Goal: Task Accomplishment & Management: Manage account settings

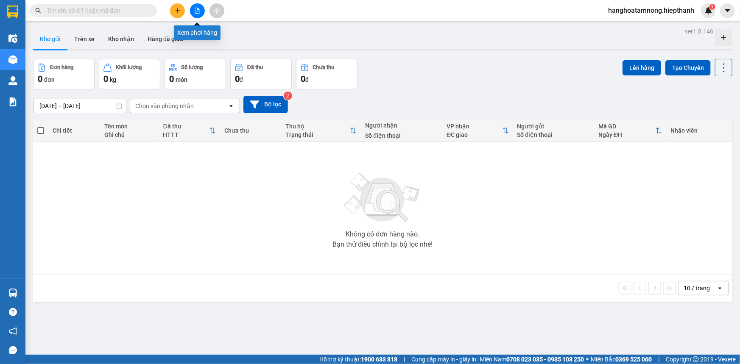
click at [193, 7] on button at bounding box center [197, 10] width 15 height 15
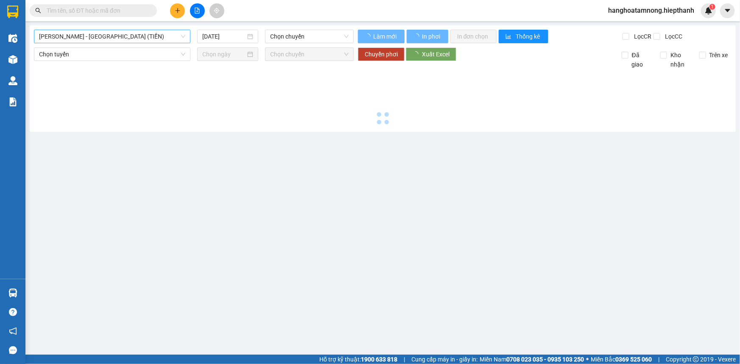
click at [82, 36] on span "[PERSON_NAME] - [GEOGRAPHIC_DATA] (TIỀN)" at bounding box center [112, 36] width 146 height 13
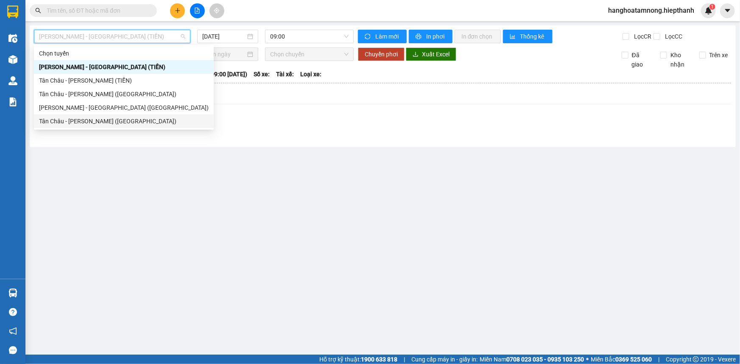
click at [66, 129] on body "Kết quả tìm kiếm ( 0 ) Bộ lọc Gửi 3 ngày gần nhất No Data hanghoatamnong.hiepth…" at bounding box center [370, 182] width 740 height 364
click at [147, 34] on span "[PERSON_NAME] - [GEOGRAPHIC_DATA] (TIỀN)" at bounding box center [112, 36] width 146 height 13
click at [100, 123] on div "Tân Châu - [PERSON_NAME] ([GEOGRAPHIC_DATA])" at bounding box center [124, 121] width 170 height 9
type input "[DATE]"
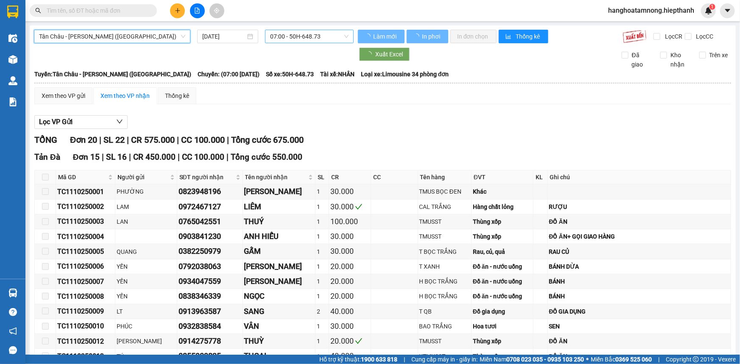
click at [322, 32] on span "07:00 - 50H-648.73" at bounding box center [309, 36] width 78 height 13
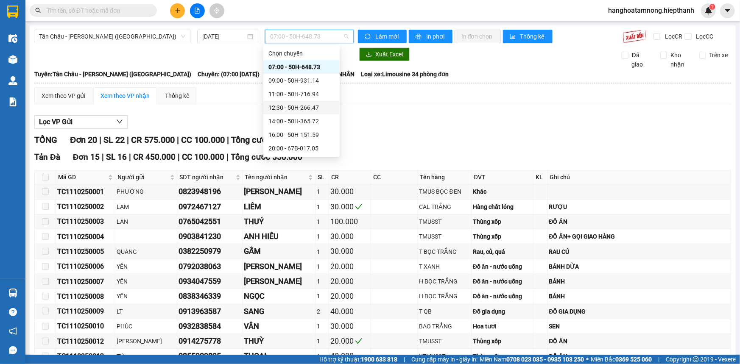
click at [287, 104] on div "12:30 - 50H-266.47" at bounding box center [302, 107] width 66 height 9
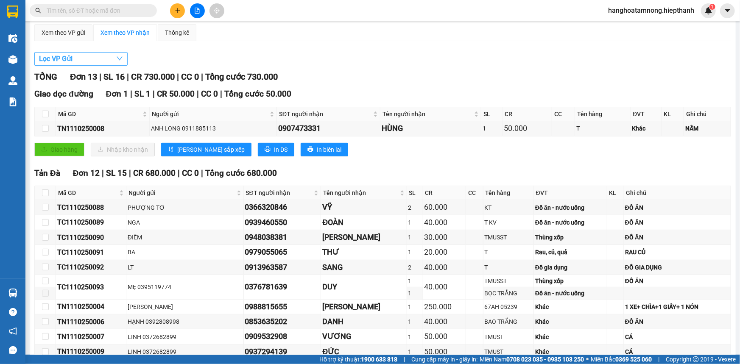
scroll to position [25, 0]
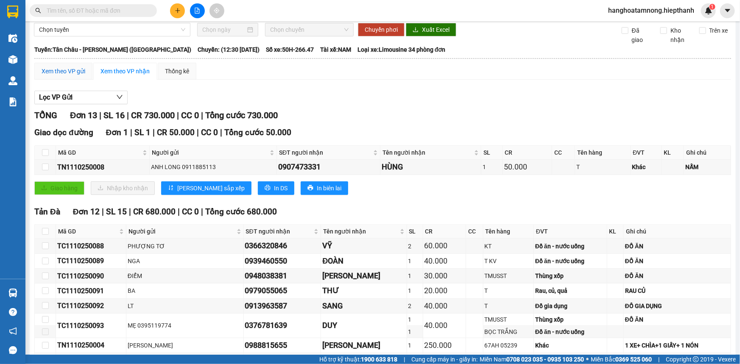
click at [65, 73] on div "Xem theo VP gửi" at bounding box center [64, 71] width 44 height 9
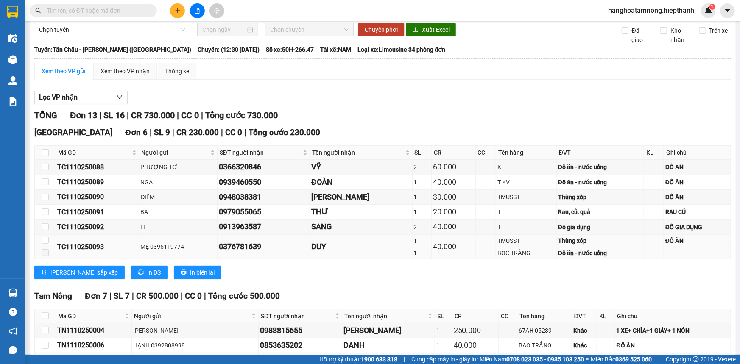
scroll to position [140, 0]
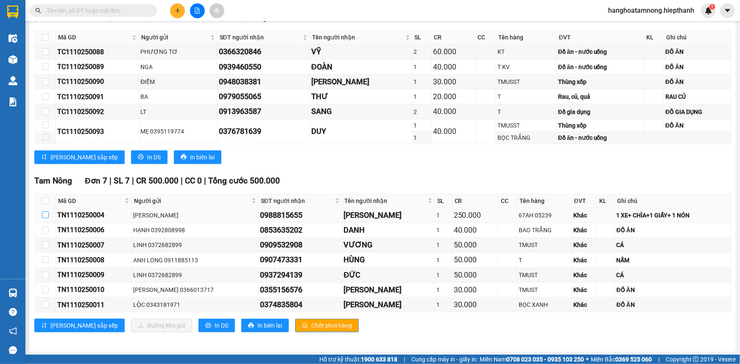
click at [43, 214] on input "checkbox" at bounding box center [45, 215] width 7 height 7
checkbox input "true"
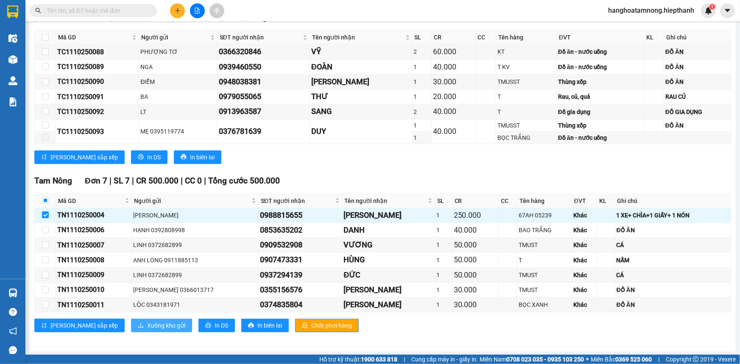
click at [147, 322] on span "Xuống kho gửi" at bounding box center [166, 325] width 38 height 9
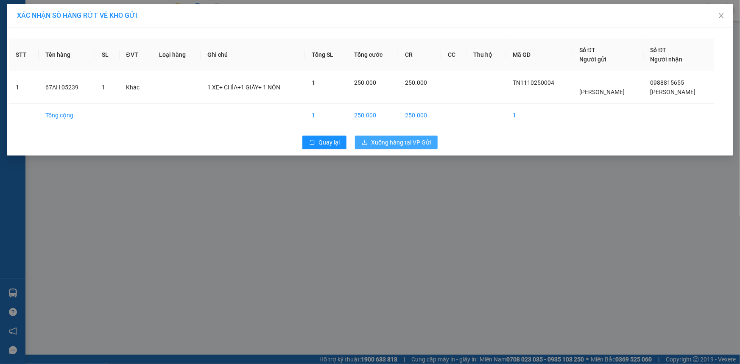
click at [419, 142] on span "Xuống hàng tại VP Gửi" at bounding box center [401, 142] width 60 height 9
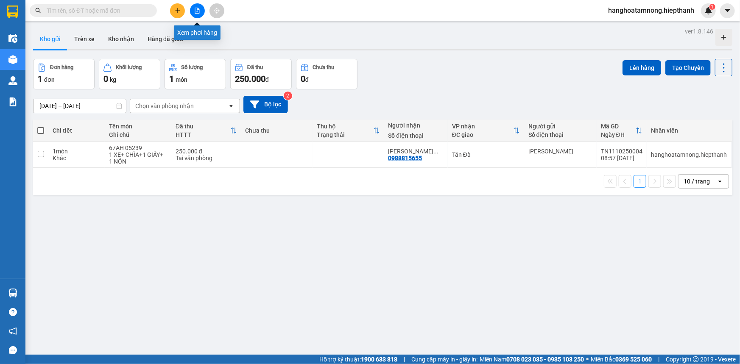
click at [196, 6] on button at bounding box center [197, 10] width 15 height 15
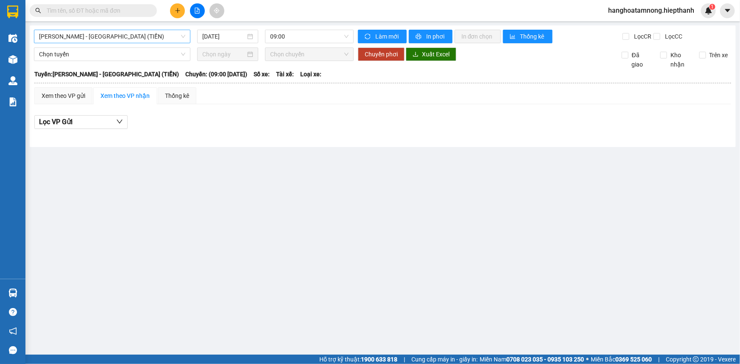
click at [114, 31] on span "[PERSON_NAME] - [GEOGRAPHIC_DATA] (TIỀN)" at bounding box center [112, 36] width 146 height 13
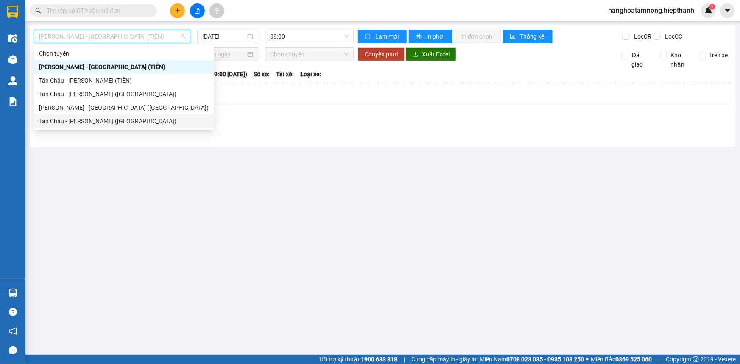
click at [83, 123] on div "Tân Châu - [PERSON_NAME] ([GEOGRAPHIC_DATA])" at bounding box center [124, 121] width 170 height 9
type input "[DATE]"
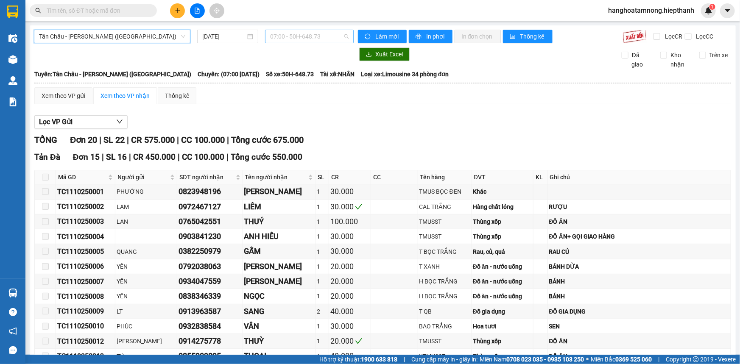
click at [311, 37] on span "07:00 - 50H-648.73" at bounding box center [309, 36] width 78 height 13
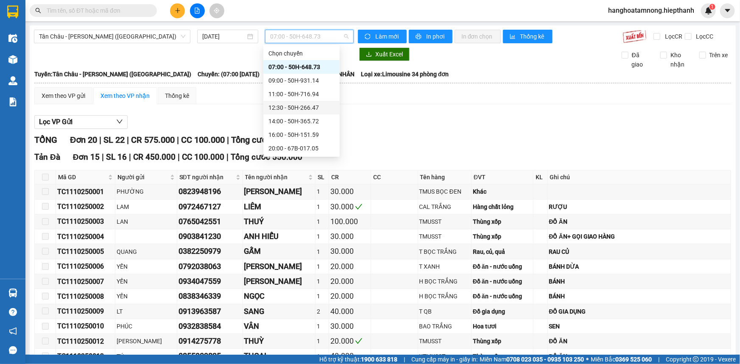
click at [289, 107] on div "12:30 - 50H-266.47" at bounding box center [302, 107] width 66 height 9
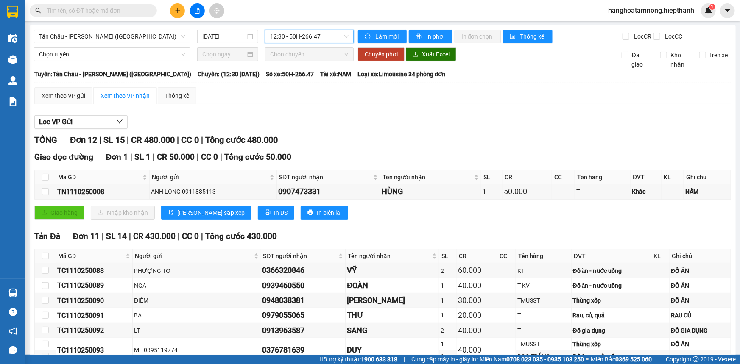
drag, startPoint x: 311, startPoint y: 36, endPoint x: 302, endPoint y: 48, distance: 15.2
click at [311, 36] on span "12:30 - 50H-266.47" at bounding box center [309, 36] width 78 height 13
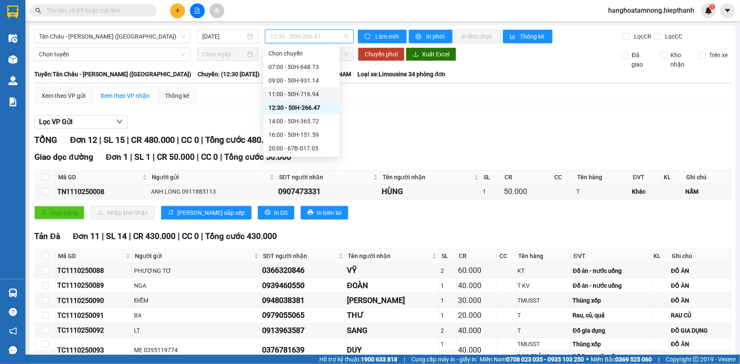
click at [276, 94] on div "11:00 - 50H-716.94" at bounding box center [302, 94] width 66 height 9
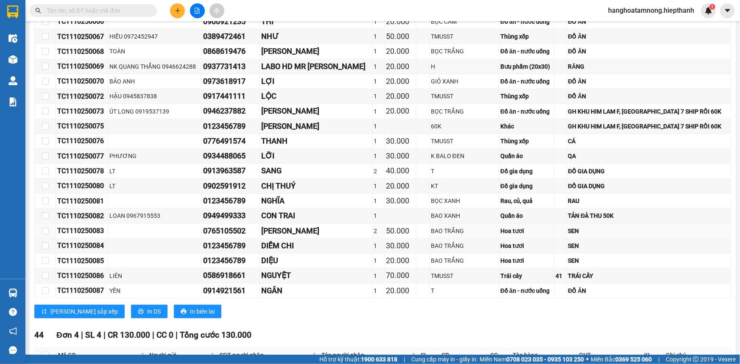
scroll to position [458, 0]
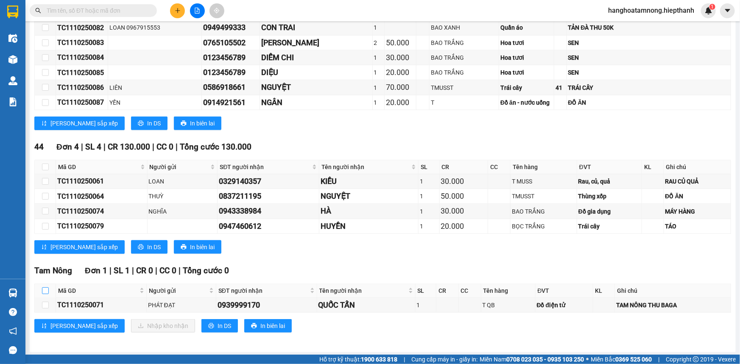
click at [46, 288] on input "checkbox" at bounding box center [45, 291] width 7 height 7
checkbox input "true"
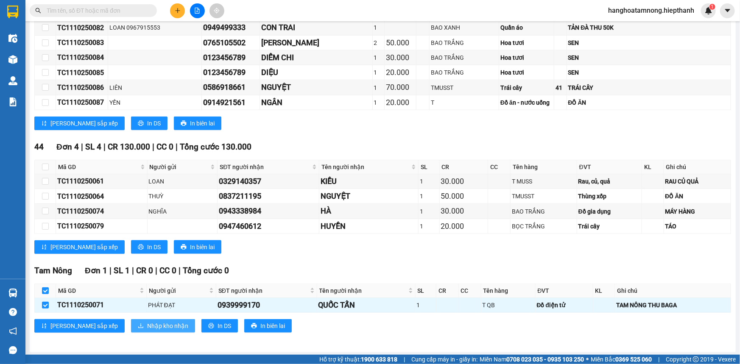
click at [147, 322] on span "Nhập kho nhận" at bounding box center [167, 326] width 41 height 9
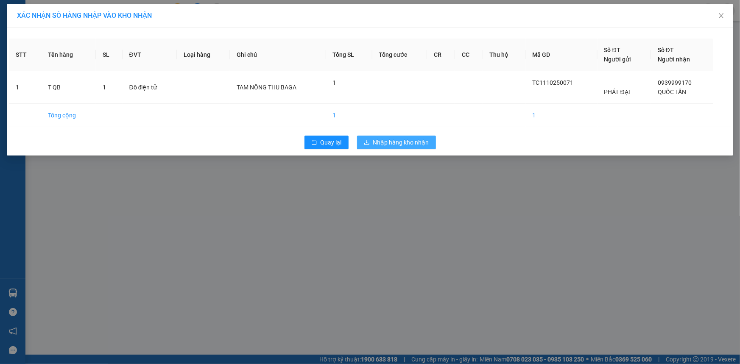
click at [394, 140] on span "Nhập hàng kho nhận" at bounding box center [401, 142] width 56 height 9
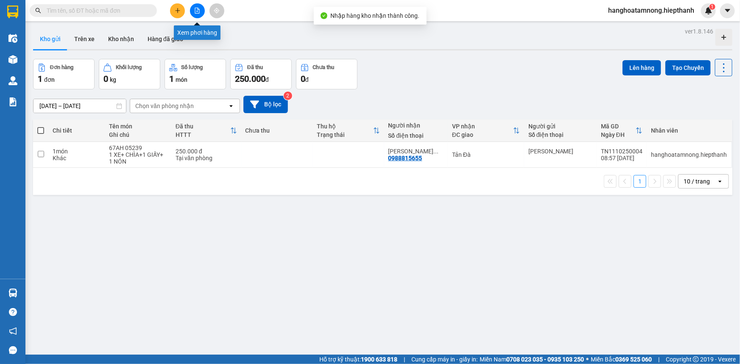
drag, startPoint x: 195, startPoint y: 8, endPoint x: 160, endPoint y: 19, distance: 36.8
click at [194, 8] on icon "file-add" at bounding box center [197, 11] width 6 height 6
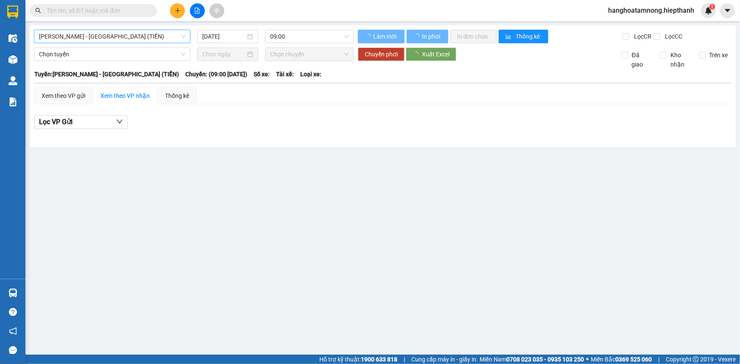
click at [96, 34] on span "[PERSON_NAME] - [GEOGRAPHIC_DATA] (TIỀN)" at bounding box center [112, 36] width 146 height 13
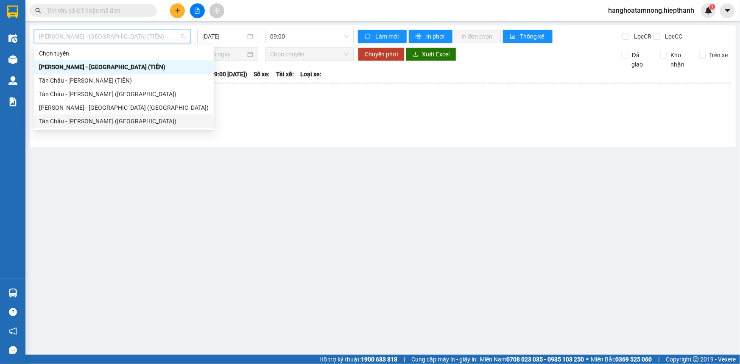
click at [59, 123] on div "Tân Châu - [PERSON_NAME] ([GEOGRAPHIC_DATA])" at bounding box center [124, 121] width 170 height 9
type input "[DATE]"
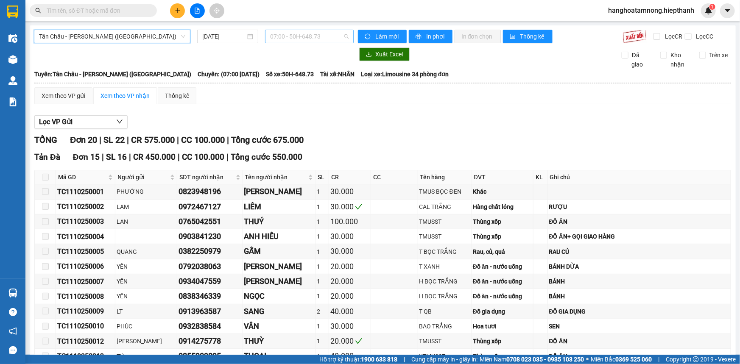
click at [321, 42] on span "07:00 - 50H-648.73" at bounding box center [309, 36] width 78 height 13
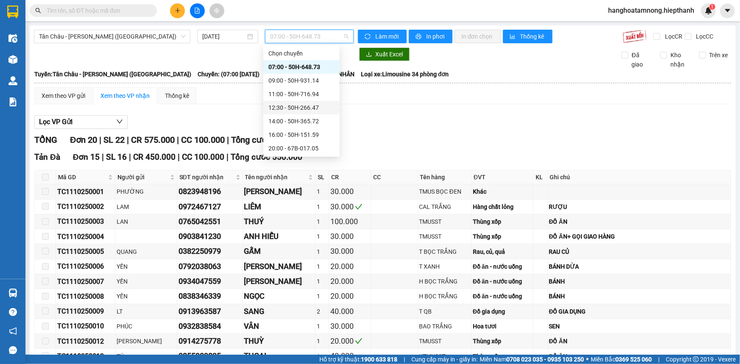
click at [279, 107] on div "12:30 - 50H-266.47" at bounding box center [302, 107] width 66 height 9
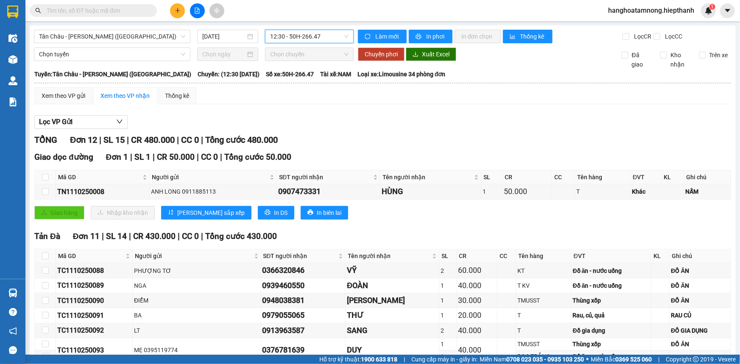
drag, startPoint x: 293, startPoint y: 39, endPoint x: 288, endPoint y: 51, distance: 12.8
click at [294, 39] on span "12:30 - 50H-266.47" at bounding box center [309, 36] width 78 height 13
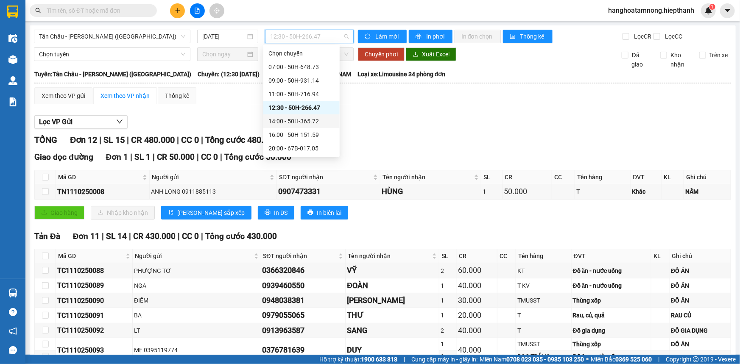
click at [278, 122] on div "14:00 - 50H-365.72" at bounding box center [302, 121] width 66 height 9
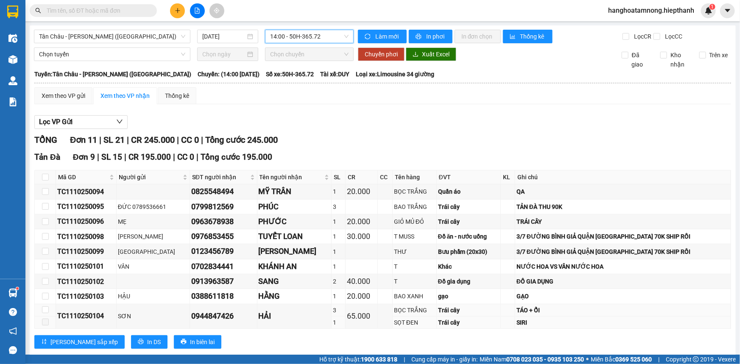
scroll to position [184, 0]
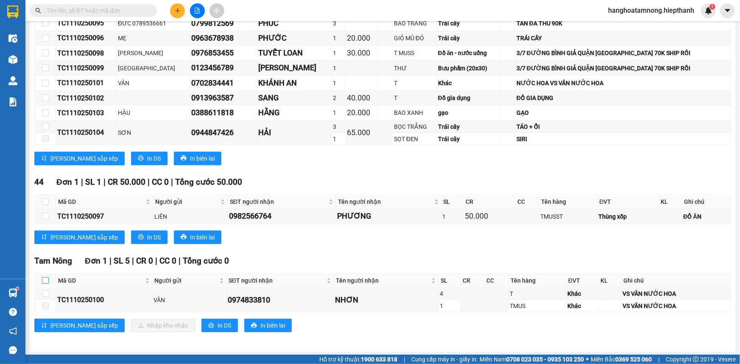
click at [45, 279] on input "checkbox" at bounding box center [45, 280] width 7 height 7
checkbox input "true"
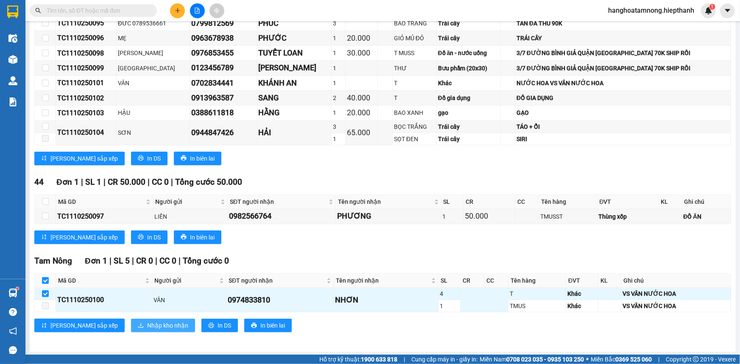
click at [147, 327] on span "Nhập kho nhận" at bounding box center [167, 325] width 41 height 9
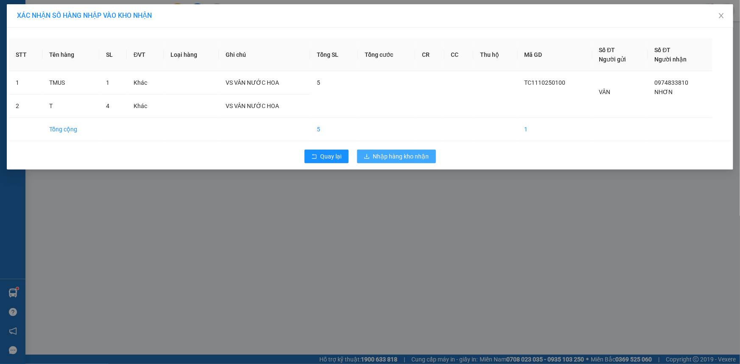
click at [417, 157] on span "Nhập hàng kho nhận" at bounding box center [401, 156] width 56 height 9
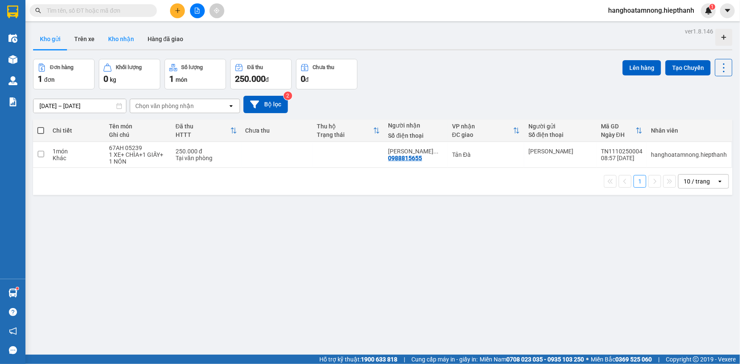
click at [122, 36] on button "Kho nhận" at bounding box center [120, 39] width 39 height 20
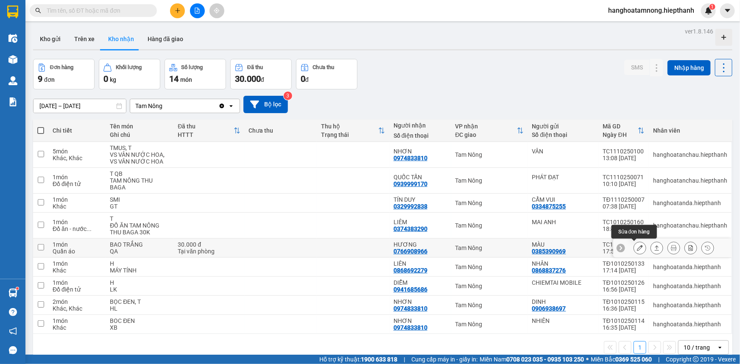
click at [637, 246] on icon at bounding box center [640, 248] width 6 height 6
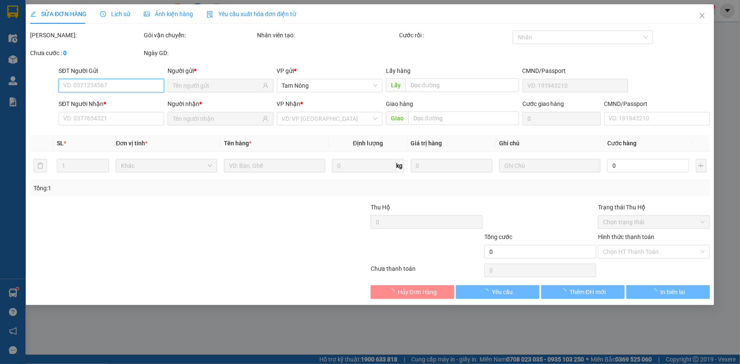
type input "0385390969"
type input "MÀU"
type input "0766908966"
type input "HƯƠNG"
type input "30.000"
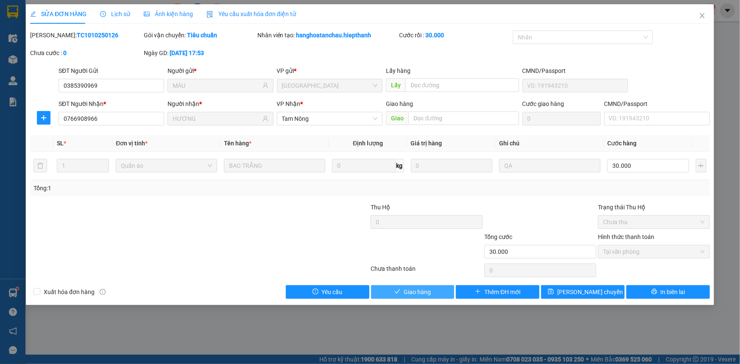
click at [435, 288] on button "Giao hàng" at bounding box center [413, 293] width 84 height 14
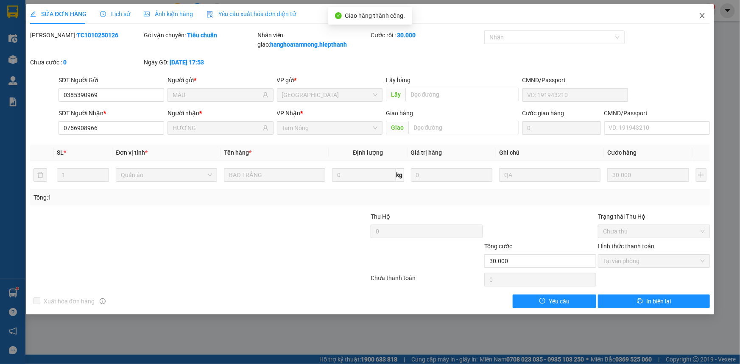
click at [703, 14] on icon "close" at bounding box center [702, 15] width 7 height 7
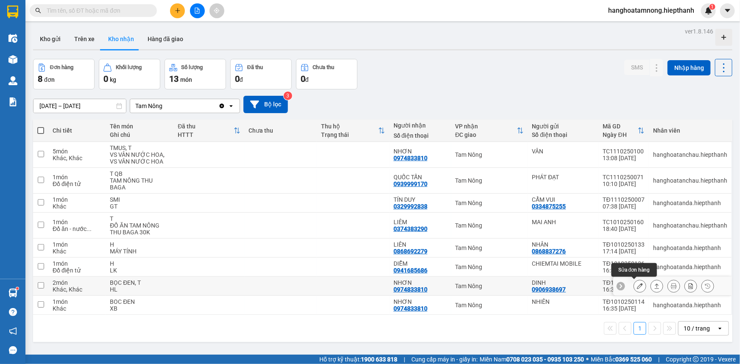
click at [637, 286] on icon at bounding box center [640, 286] width 6 height 6
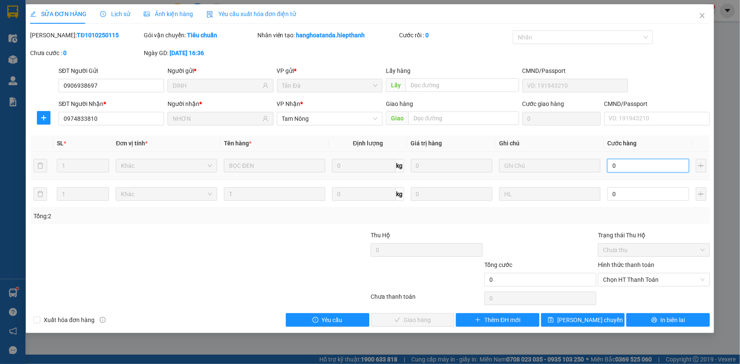
click at [631, 166] on input "0" at bounding box center [648, 166] width 82 height 14
type input "3"
type input "30"
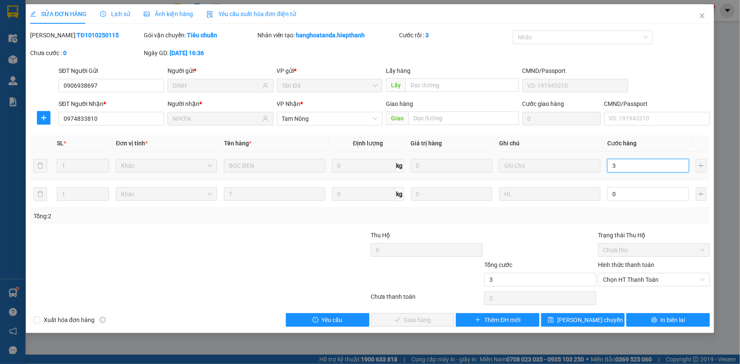
type input "30"
type input "30.000"
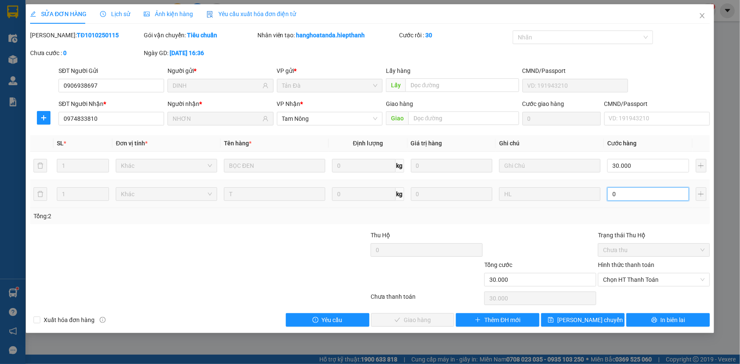
click at [645, 194] on input "0" at bounding box center [648, 195] width 82 height 14
type input "2"
type input "30.002"
type input "20"
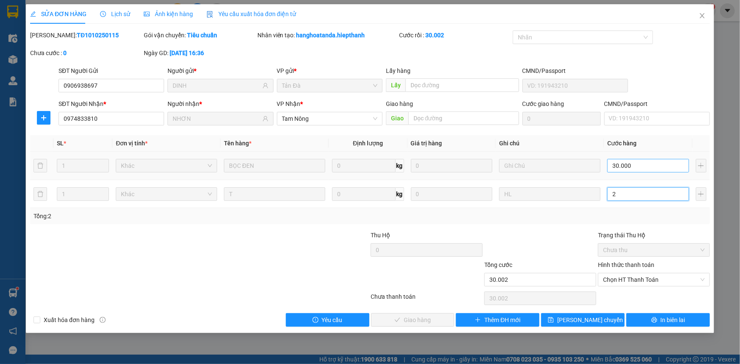
type input "30.020"
click at [624, 276] on span "Chọn HT Thanh Toán" at bounding box center [654, 280] width 102 height 13
type input "20.000"
type input "50.000"
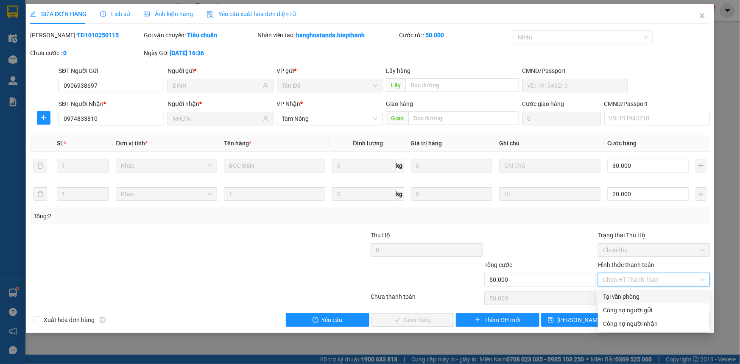
click at [619, 293] on div "Tại văn phòng" at bounding box center [654, 296] width 102 height 9
type input "0"
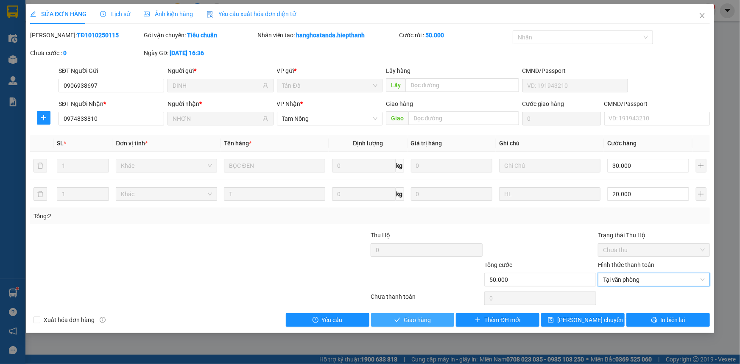
click at [433, 318] on button "Giao hàng" at bounding box center [413, 321] width 84 height 14
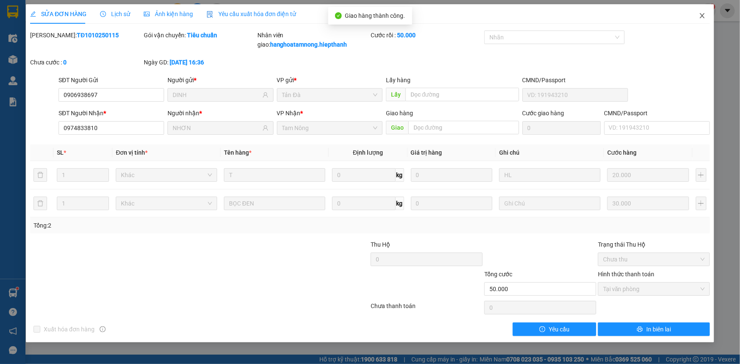
click at [700, 14] on icon "close" at bounding box center [702, 15] width 7 height 7
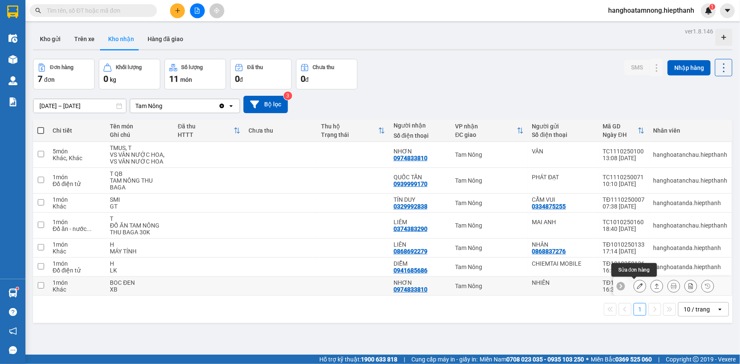
click at [637, 286] on icon at bounding box center [640, 286] width 6 height 6
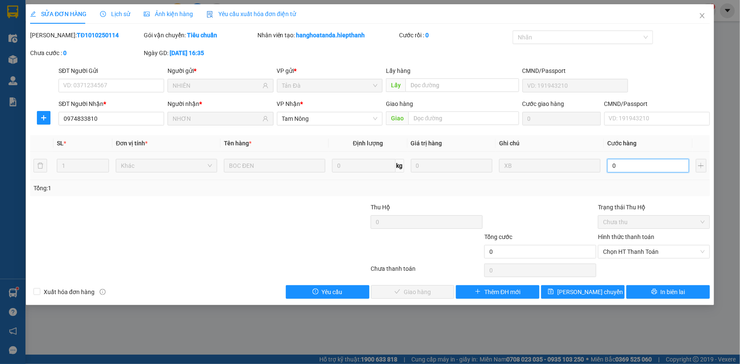
click at [635, 166] on input "0" at bounding box center [648, 166] width 82 height 14
type input "3"
type input "30"
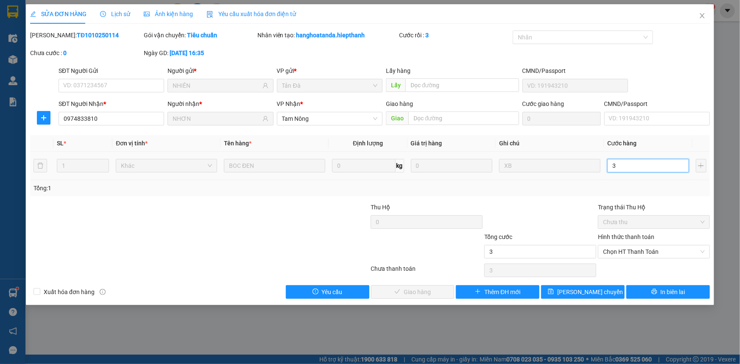
type input "30"
type input "30.000"
click at [570, 206] on div at bounding box center [541, 218] width 114 height 30
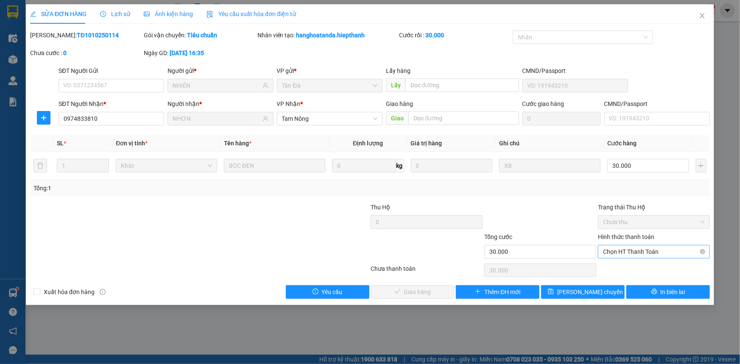
click at [643, 248] on span "Chọn HT Thanh Toán" at bounding box center [654, 252] width 102 height 13
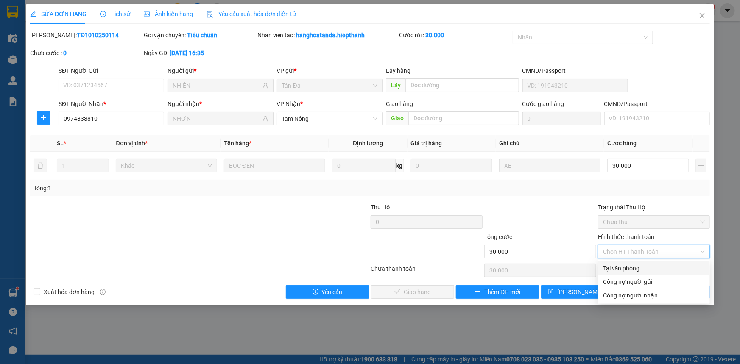
click at [620, 266] on div "Tại văn phòng" at bounding box center [654, 268] width 102 height 9
type input "0"
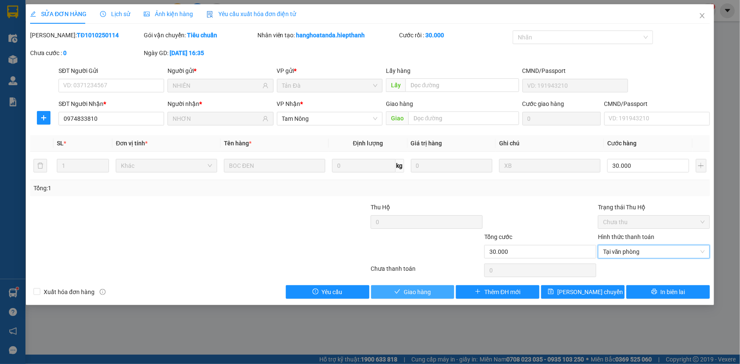
click at [429, 291] on span "Giao hàng" at bounding box center [417, 292] width 27 height 9
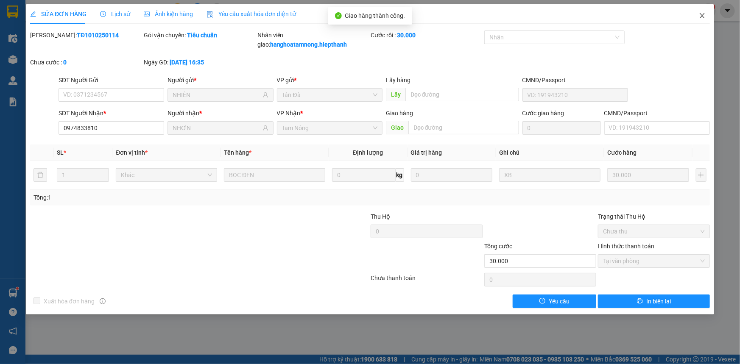
click at [701, 15] on icon "close" at bounding box center [702, 15] width 5 height 5
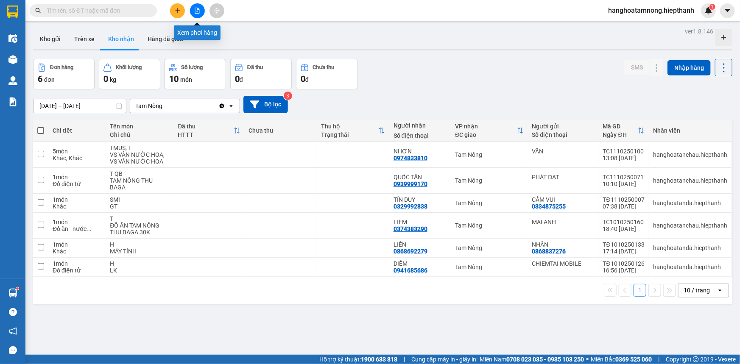
click at [200, 9] on icon "file-add" at bounding box center [197, 11] width 6 height 6
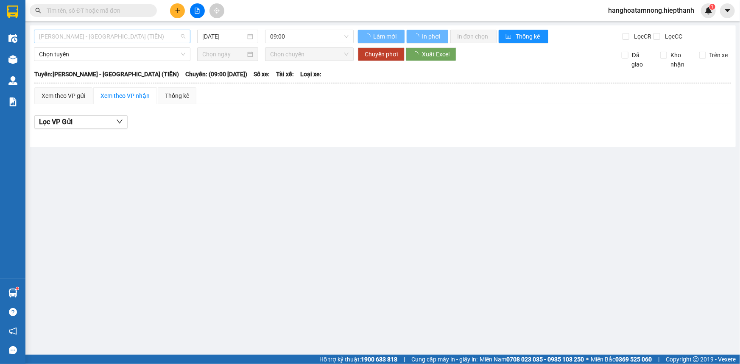
click at [103, 34] on span "[PERSON_NAME] - [GEOGRAPHIC_DATA] (TIỀN)" at bounding box center [112, 36] width 146 height 13
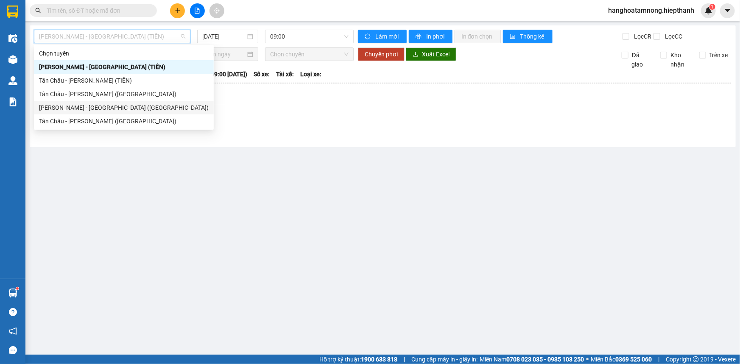
click at [78, 103] on div "[PERSON_NAME] - [GEOGRAPHIC_DATA] ([GEOGRAPHIC_DATA])" at bounding box center [124, 107] width 170 height 9
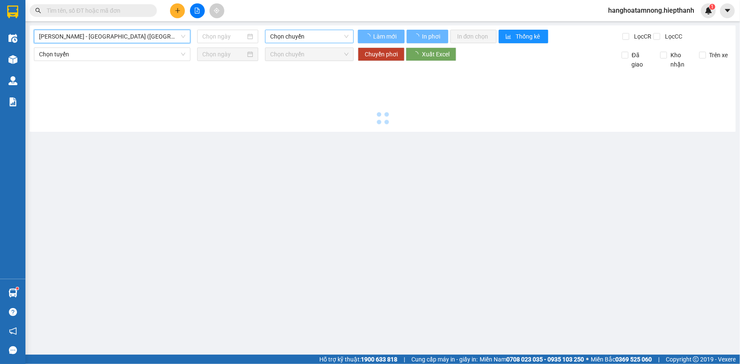
type input "[DATE]"
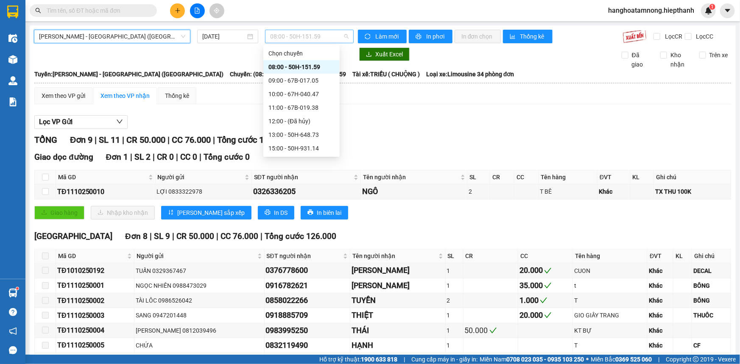
click at [308, 36] on span "08:00 - 50H-151.59" at bounding box center [309, 36] width 78 height 13
click at [291, 76] on div "09:00 - 67B-017.05" at bounding box center [302, 80] width 66 height 9
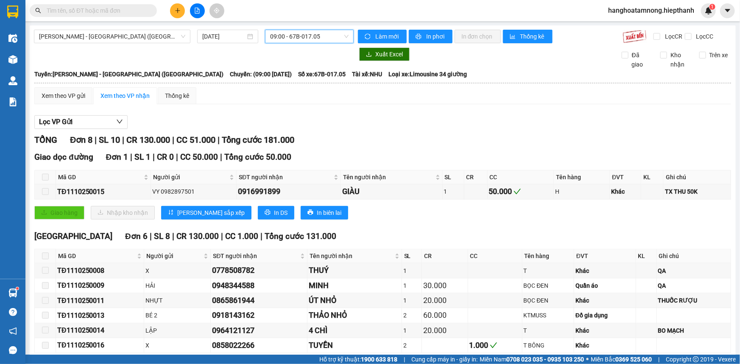
click at [316, 35] on span "09:00 - 67B-017.05" at bounding box center [309, 36] width 78 height 13
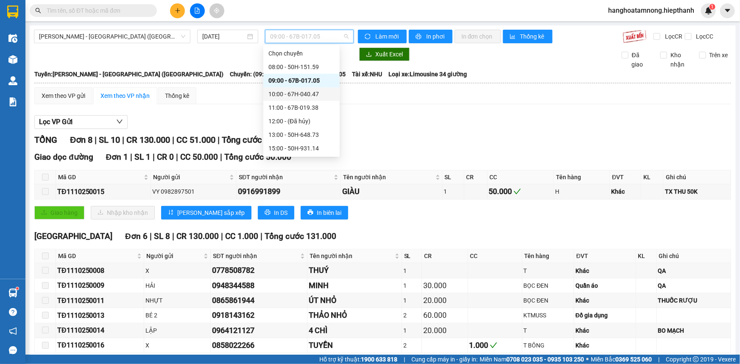
click at [286, 93] on div "10:00 - 67H-040.47" at bounding box center [302, 94] width 66 height 9
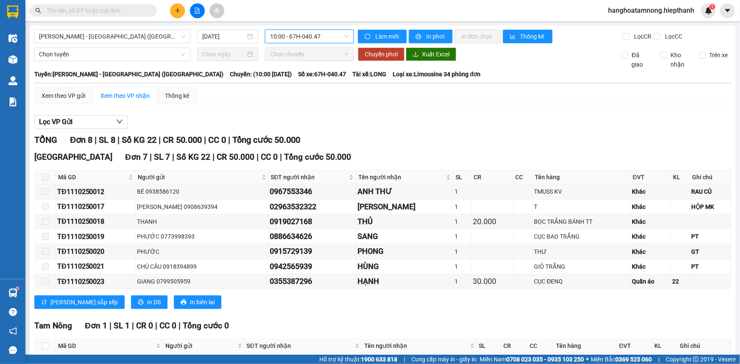
scroll to position [56, 0]
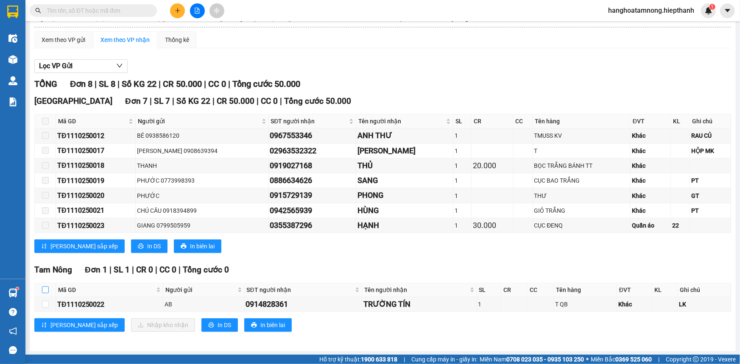
click at [44, 288] on input "checkbox" at bounding box center [45, 290] width 7 height 7
checkbox input "true"
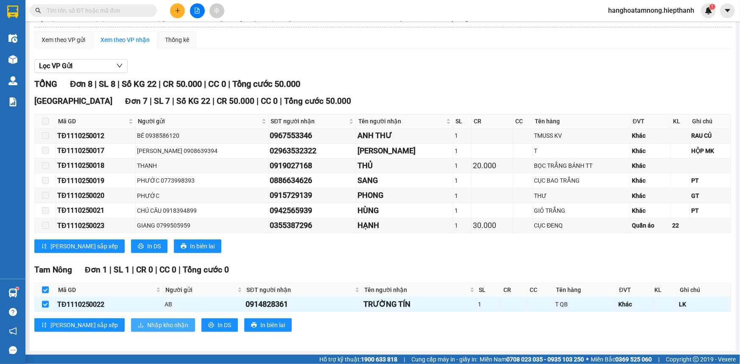
click at [147, 322] on span "Nhập kho nhận" at bounding box center [167, 325] width 41 height 9
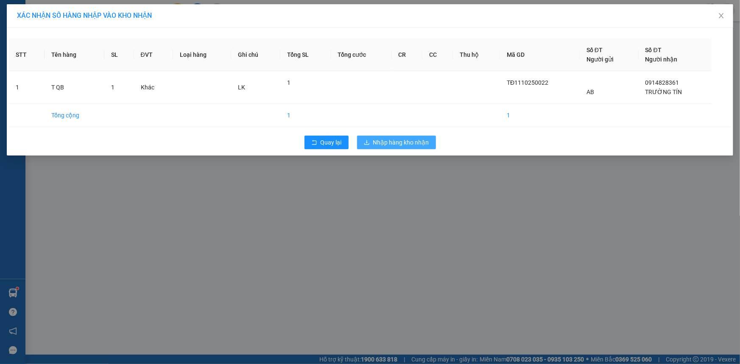
click at [386, 140] on span "Nhập hàng kho nhận" at bounding box center [401, 142] width 56 height 9
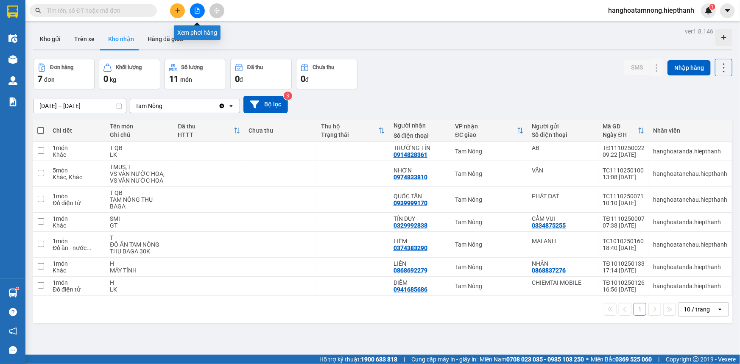
click at [193, 9] on button at bounding box center [197, 10] width 15 height 15
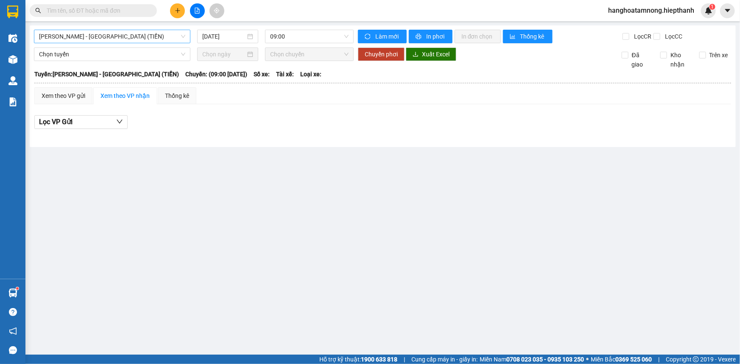
click at [141, 37] on span "[PERSON_NAME] - [GEOGRAPHIC_DATA] (TIỀN)" at bounding box center [112, 36] width 146 height 13
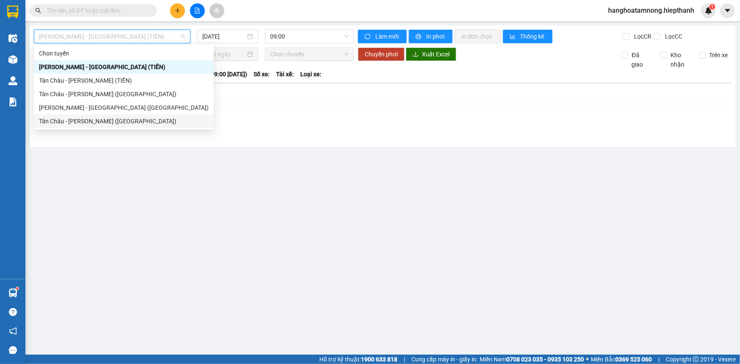
click at [67, 118] on div "Tân Châu - [PERSON_NAME] ([GEOGRAPHIC_DATA])" at bounding box center [124, 121] width 170 height 9
type input "[DATE]"
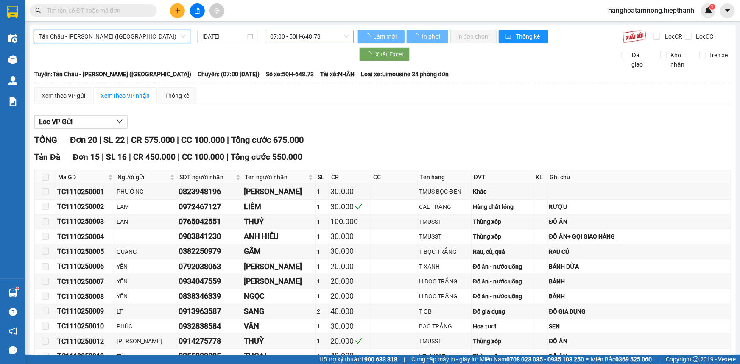
click at [279, 31] on span "07:00 - 50H-648.73" at bounding box center [309, 36] width 78 height 13
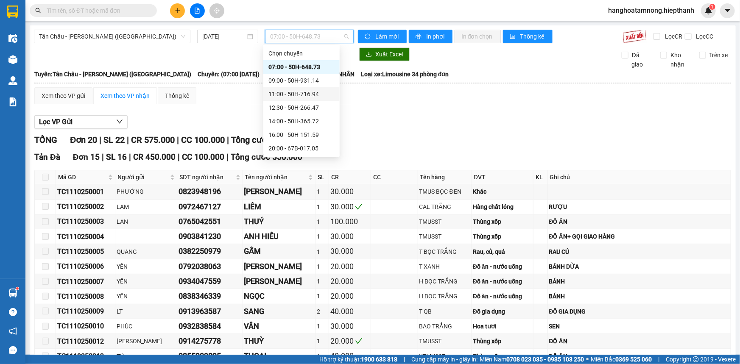
click at [285, 92] on div "11:00 - 50H-716.94" at bounding box center [302, 94] width 66 height 9
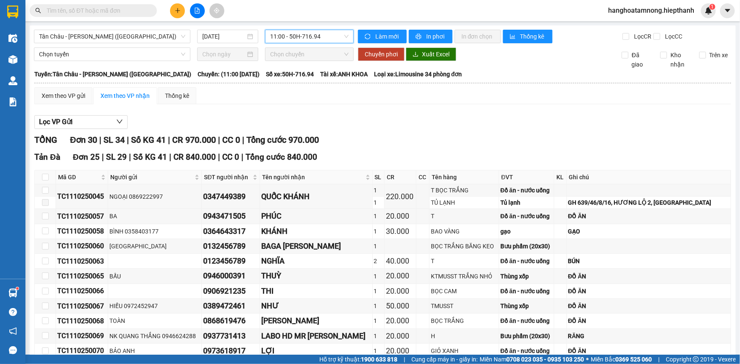
click at [123, 12] on input "text" at bounding box center [97, 10] width 100 height 9
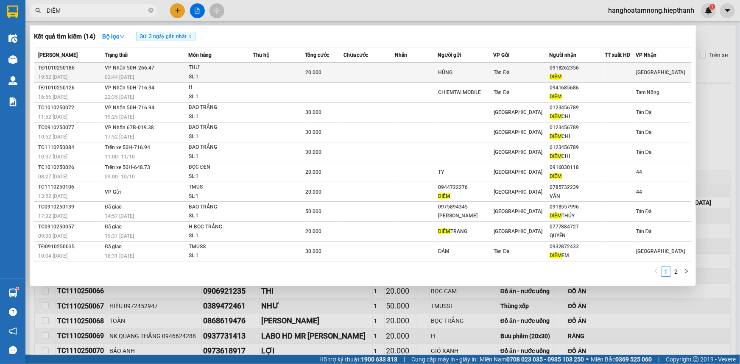
type input "DIỄM"
click at [487, 70] on div "HÙNG" at bounding box center [465, 72] width 55 height 9
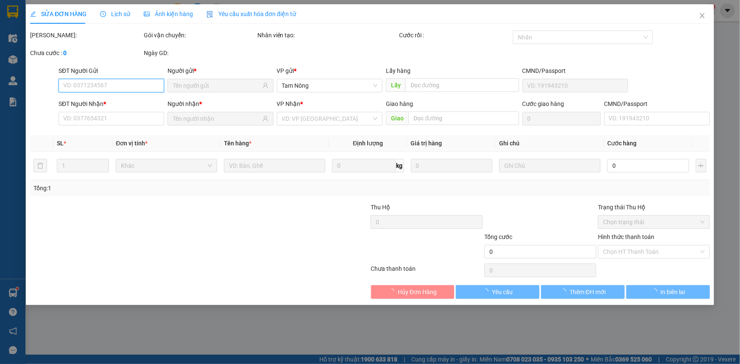
type input "HÙNG"
type input "0918262356"
type input "DIỄM"
type input "20.000"
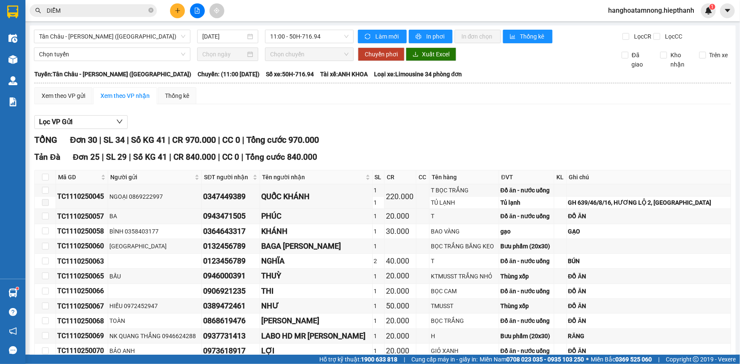
click at [123, 11] on input "DIỄM" at bounding box center [97, 10] width 100 height 9
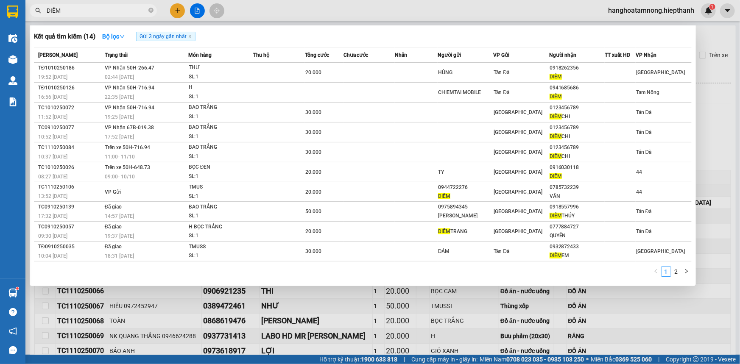
click at [123, 11] on input "DIỄM" at bounding box center [97, 10] width 100 height 9
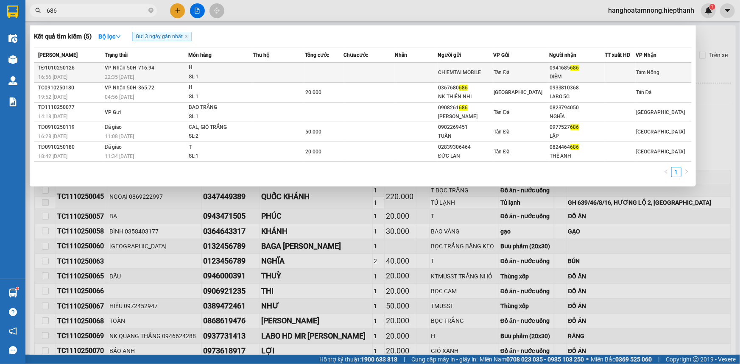
type input "686"
click at [173, 76] on div "22:35 [DATE]" at bounding box center [146, 77] width 83 height 9
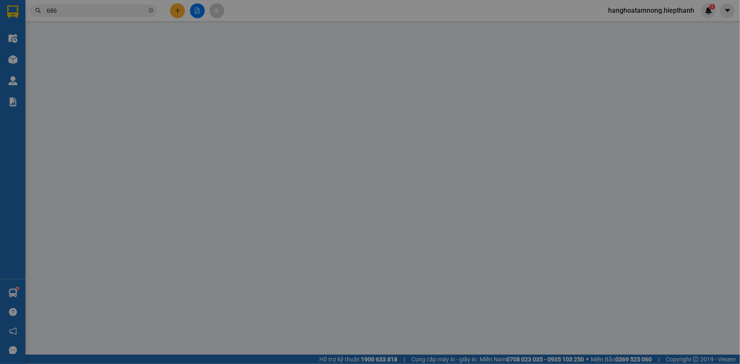
type input "CHIEMTAI MOBILE"
type input "0941685686"
type input "DIỄM"
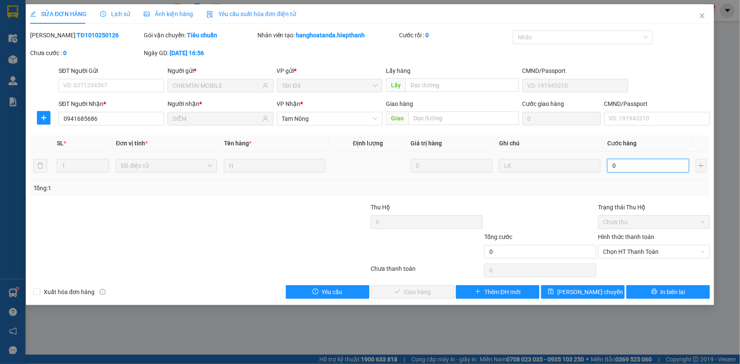
click at [629, 170] on input "0" at bounding box center [648, 166] width 82 height 14
type input "2"
type input "20"
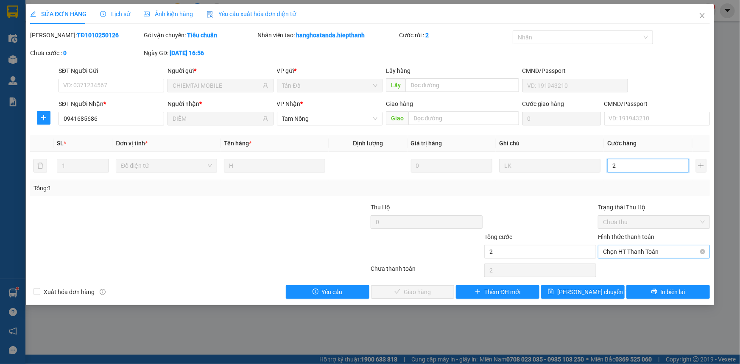
type input "20"
click at [613, 257] on span "Chọn HT Thanh Toán" at bounding box center [654, 252] width 102 height 13
type input "20"
type input "20.000"
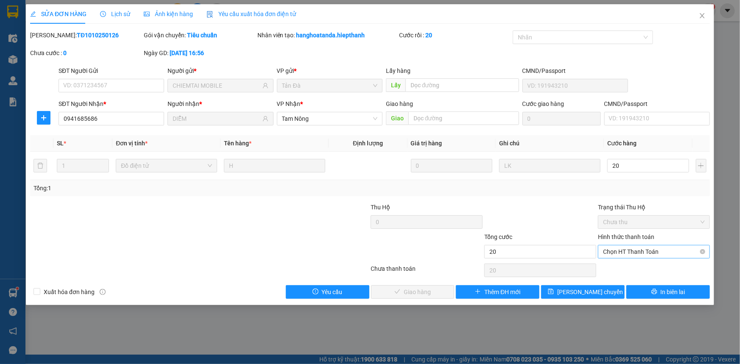
type input "20.000"
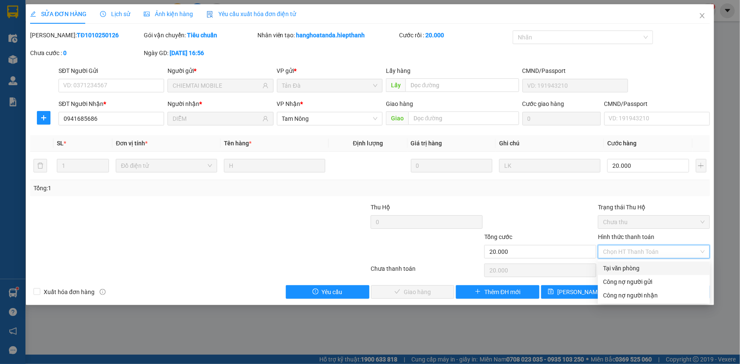
drag, startPoint x: 614, startPoint y: 267, endPoint x: 603, endPoint y: 269, distance: 10.9
click at [614, 267] on div "Tại văn phòng" at bounding box center [654, 268] width 102 height 9
type input "0"
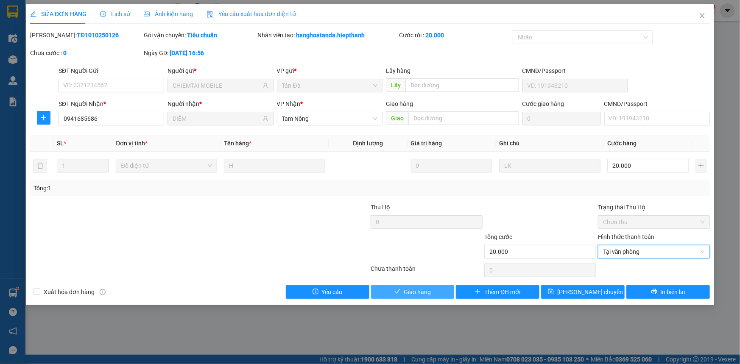
click at [402, 294] on button "Giao hàng" at bounding box center [413, 293] width 84 height 14
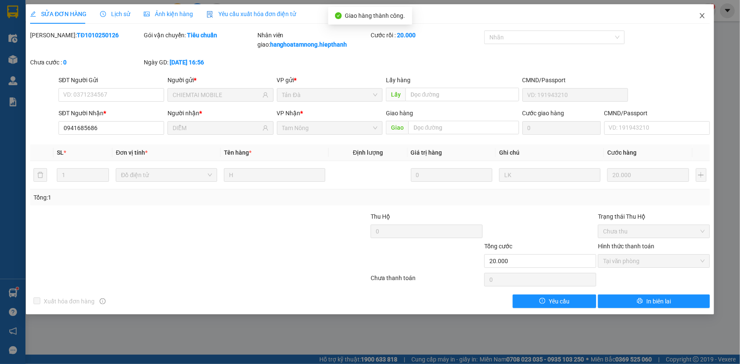
click at [704, 17] on icon "close" at bounding box center [702, 15] width 5 height 5
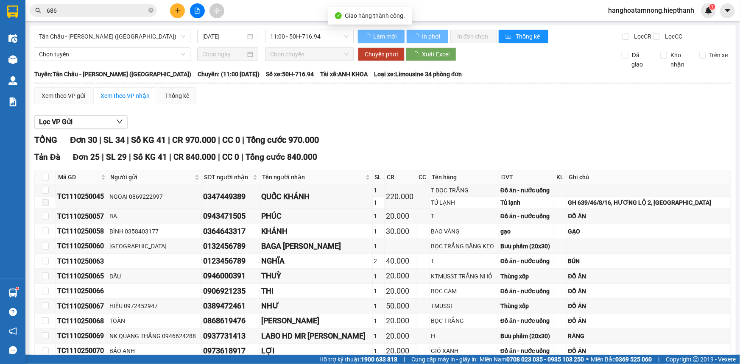
click at [79, 13] on input "686" at bounding box center [97, 10] width 100 height 9
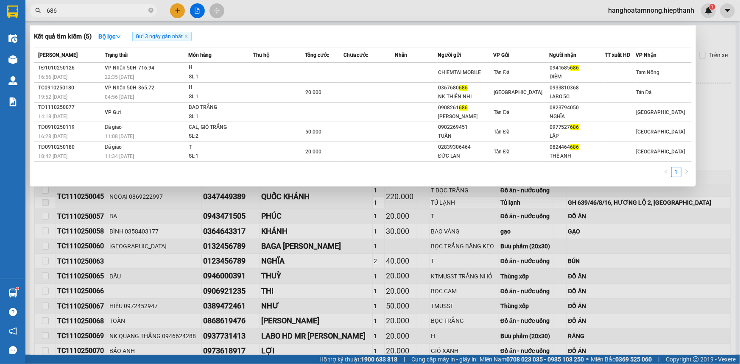
click at [93, 6] on input "686" at bounding box center [97, 10] width 100 height 9
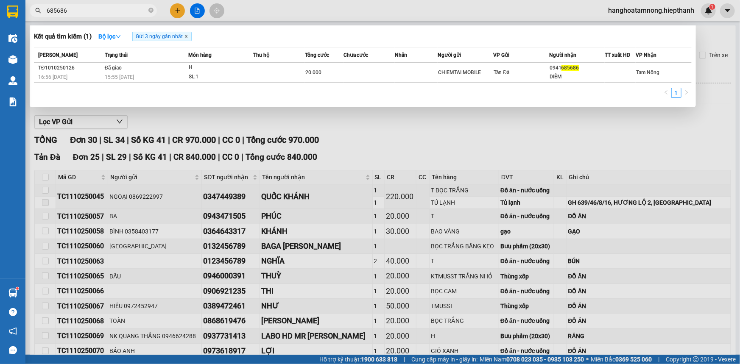
type input "685686"
click at [186, 37] on icon "close" at bounding box center [186, 36] width 4 height 4
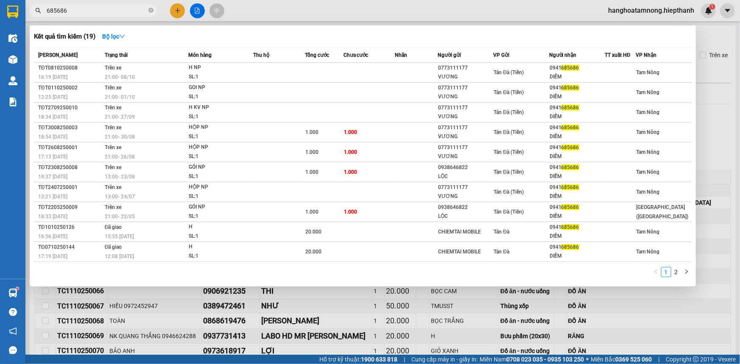
click at [196, 9] on div at bounding box center [370, 182] width 740 height 364
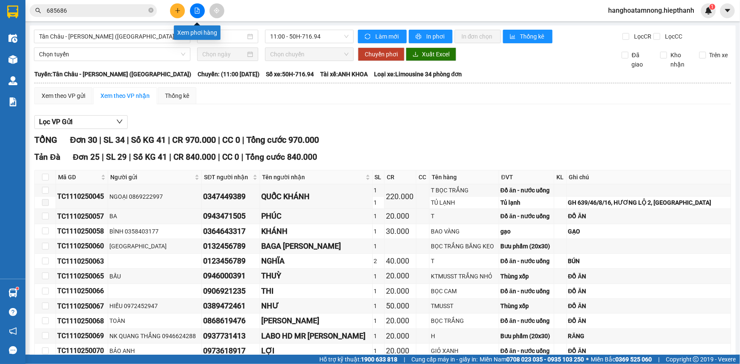
click at [196, 9] on icon "file-add" at bounding box center [197, 11] width 6 height 6
click at [128, 36] on span "Tân Châu - [PERSON_NAME] ([GEOGRAPHIC_DATA])" at bounding box center [112, 36] width 146 height 13
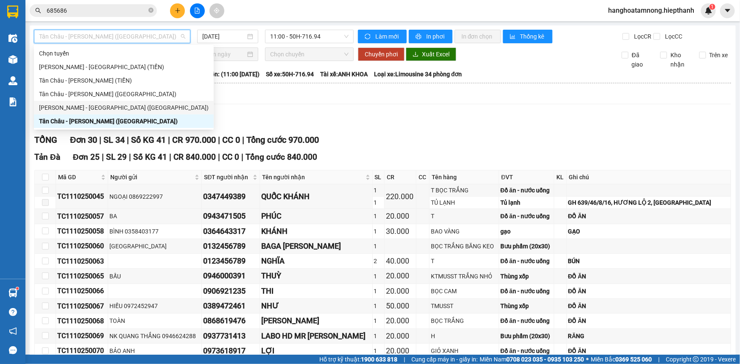
click at [115, 110] on div "[PERSON_NAME] - [GEOGRAPHIC_DATA] ([GEOGRAPHIC_DATA])" at bounding box center [124, 107] width 170 height 9
type input "[DATE]"
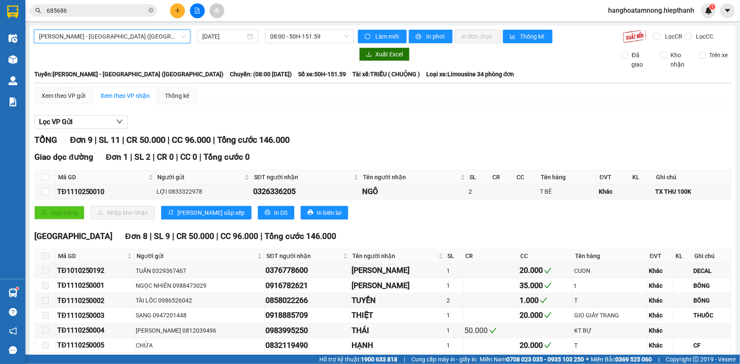
drag, startPoint x: 308, startPoint y: 38, endPoint x: 308, endPoint y: 44, distance: 6.4
click at [308, 43] on div "[GEOGRAPHIC_DATA] - [GEOGRAPHIC_DATA] (Giường) [GEOGRAPHIC_DATA] - [GEOGRAPHIC_…" at bounding box center [383, 223] width 706 height 397
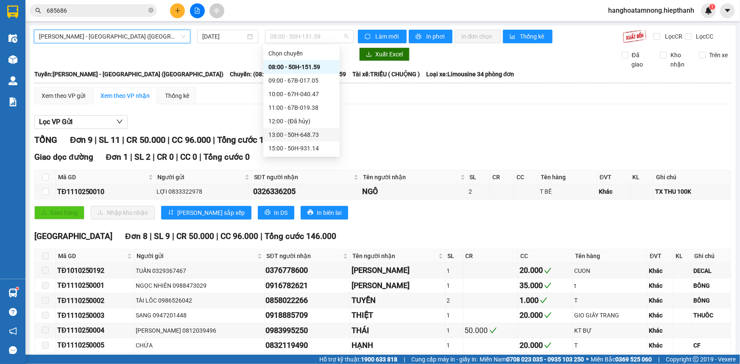
click at [283, 133] on div "13:00 - 50H-648.73" at bounding box center [302, 134] width 66 height 9
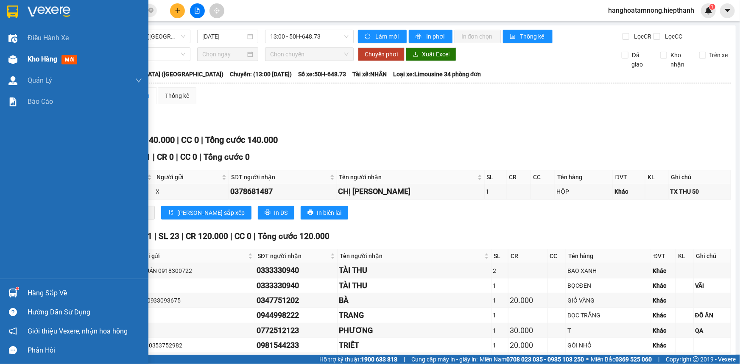
click at [37, 59] on span "Kho hàng" at bounding box center [43, 59] width 30 height 8
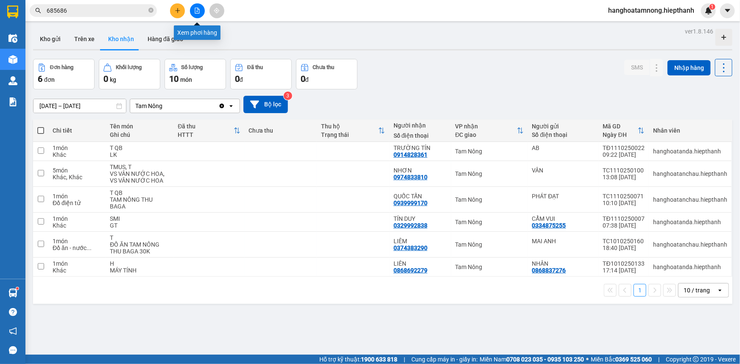
click at [196, 11] on icon "file-add" at bounding box center [197, 11] width 6 height 6
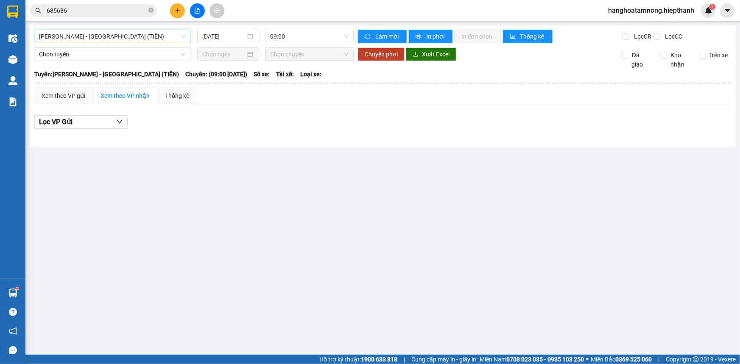
click at [115, 33] on span "[PERSON_NAME] - [GEOGRAPHIC_DATA] (TIỀN)" at bounding box center [112, 36] width 146 height 13
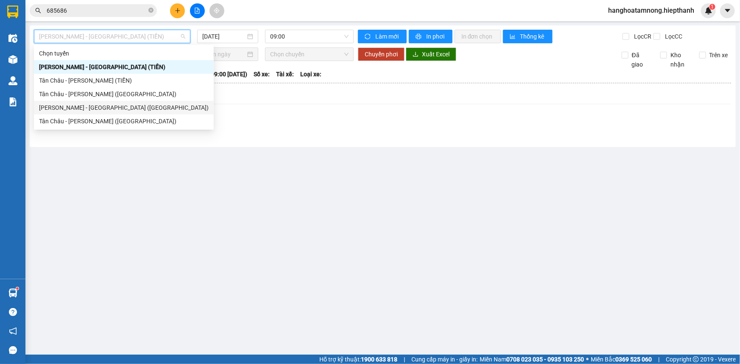
drag, startPoint x: 100, startPoint y: 111, endPoint x: 91, endPoint y: 121, distance: 13.5
click at [95, 119] on div "Chọn tuyến [GEOGRAPHIC_DATA] - [GEOGRAPHIC_DATA] (TIỀN) [GEOGRAPHIC_DATA] - [GE…" at bounding box center [124, 87] width 180 height 81
click at [91, 121] on div "Tân Châu - [PERSON_NAME] ([GEOGRAPHIC_DATA])" at bounding box center [124, 121] width 170 height 9
type input "[DATE]"
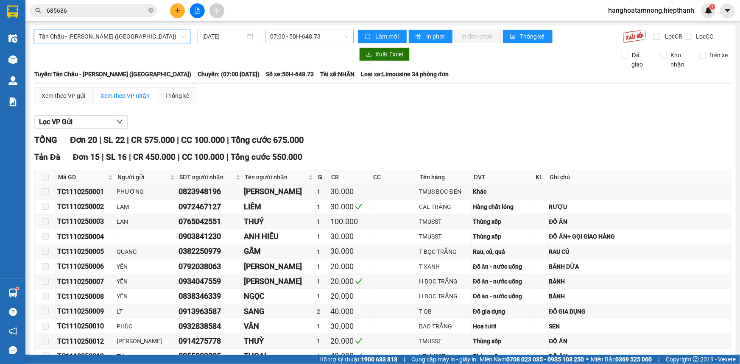
click at [305, 33] on span "07:00 - 50H-648.73" at bounding box center [309, 36] width 78 height 13
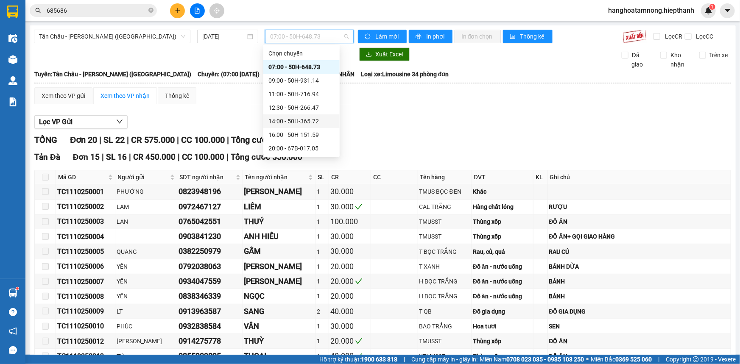
click at [297, 120] on div "14:00 - 50H-365.72" at bounding box center [302, 121] width 66 height 9
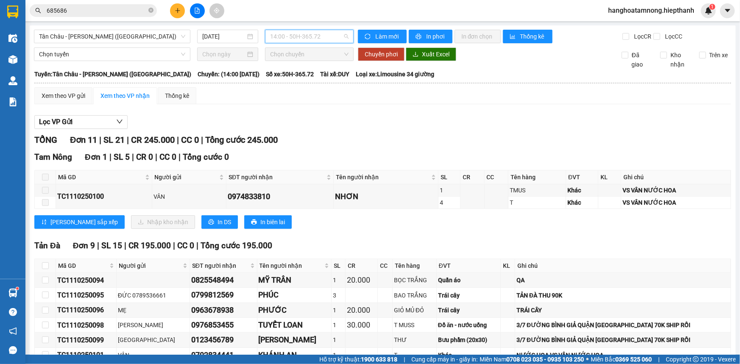
click at [299, 36] on span "14:00 - 50H-365.72" at bounding box center [309, 36] width 78 height 13
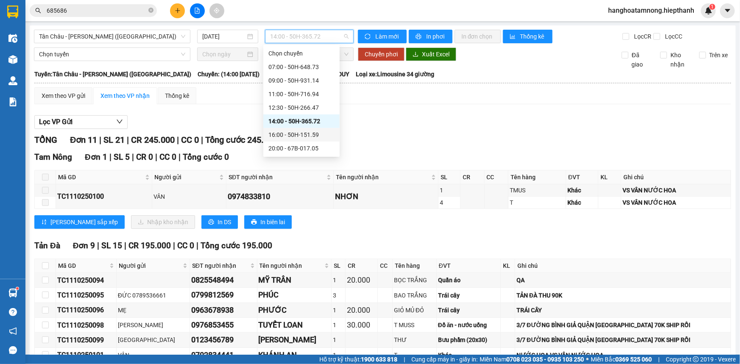
click at [278, 137] on div "16:00 - 50H-151.59" at bounding box center [302, 134] width 66 height 9
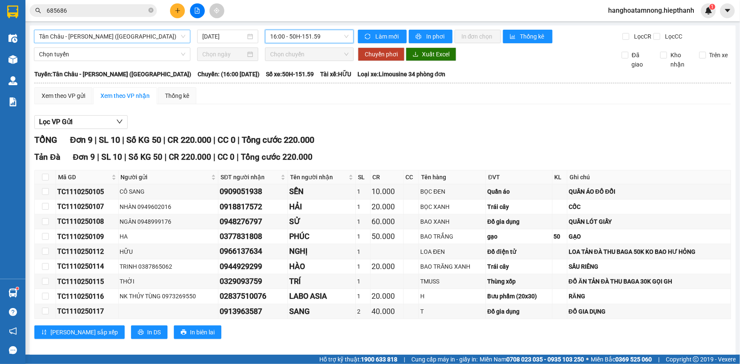
click at [143, 41] on span "Tân Châu - [PERSON_NAME] ([GEOGRAPHIC_DATA])" at bounding box center [112, 36] width 146 height 13
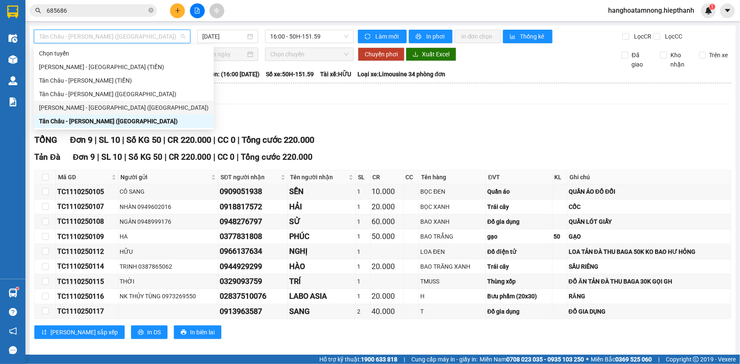
click at [97, 109] on div "[PERSON_NAME] - [GEOGRAPHIC_DATA] ([GEOGRAPHIC_DATA])" at bounding box center [124, 107] width 170 height 9
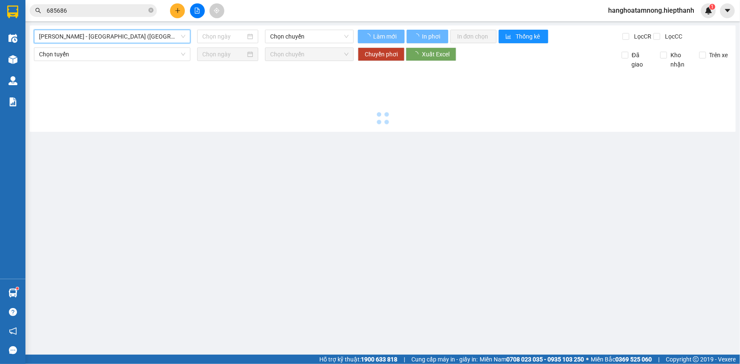
type input "[DATE]"
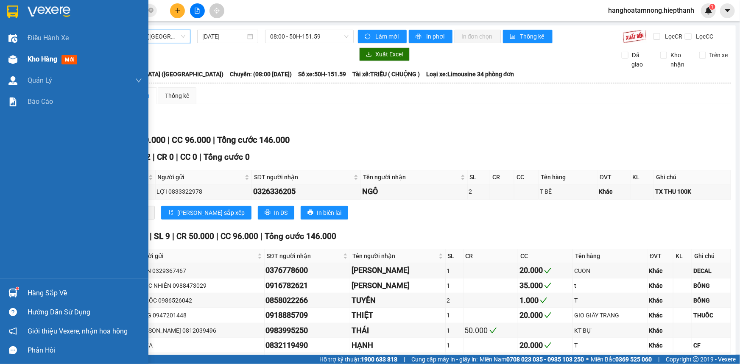
click at [20, 59] on div "Kho hàng mới" at bounding box center [74, 59] width 148 height 21
